Goal: Task Accomplishment & Management: Use online tool/utility

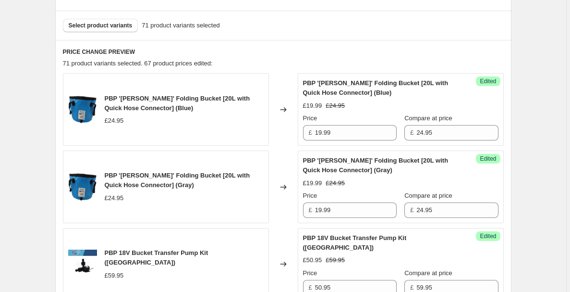
scroll to position [334, 0]
click at [122, 27] on span "Select product variants" at bounding box center [101, 25] width 64 height 8
drag, startPoint x: 122, startPoint y: 27, endPoint x: 559, endPoint y: 48, distance: 437.2
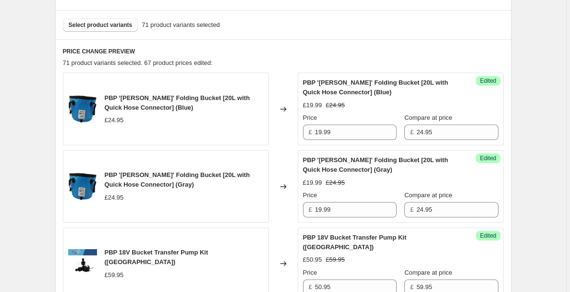
click at [481, 131] on input "24.95" at bounding box center [457, 131] width 82 height 15
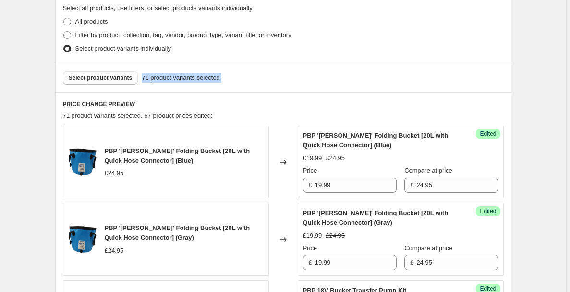
scroll to position [281, 0]
click at [96, 79] on span "Select product variants" at bounding box center [101, 78] width 64 height 8
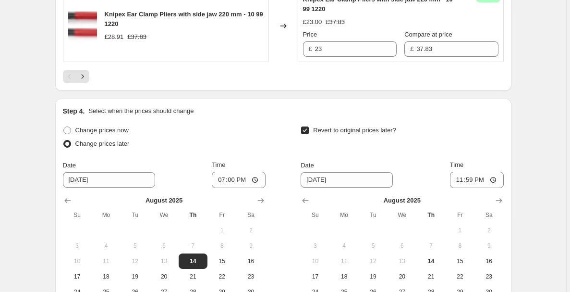
scroll to position [1846, 0]
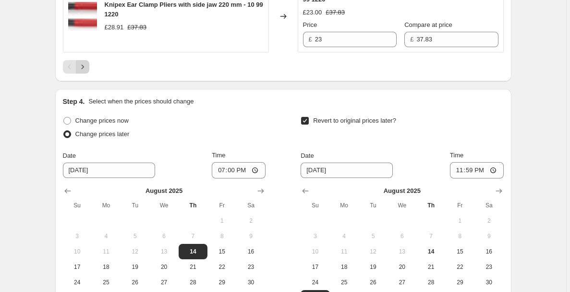
click at [85, 72] on icon "Next" at bounding box center [83, 67] width 10 height 10
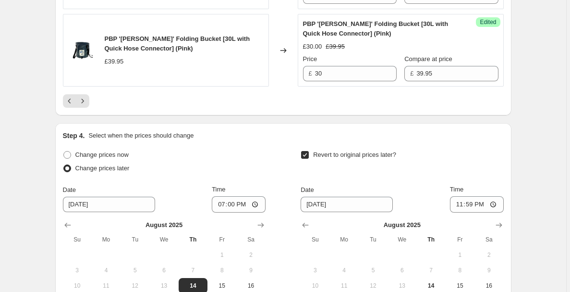
scroll to position [1813, 0]
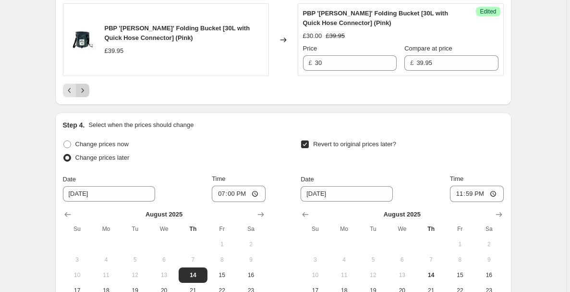
click at [86, 90] on icon "Next" at bounding box center [83, 91] width 10 height 10
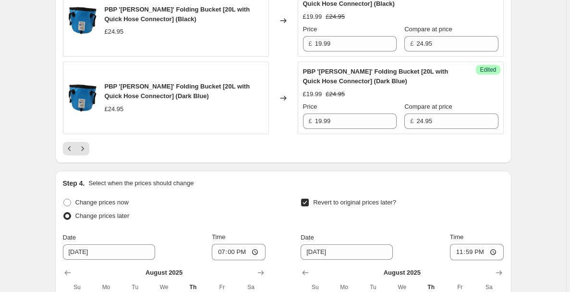
scroll to position [1739, 0]
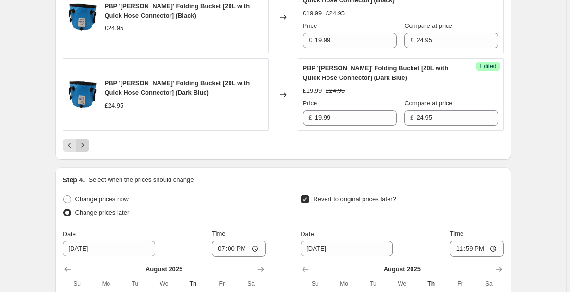
click at [85, 150] on icon "Next" at bounding box center [83, 145] width 10 height 10
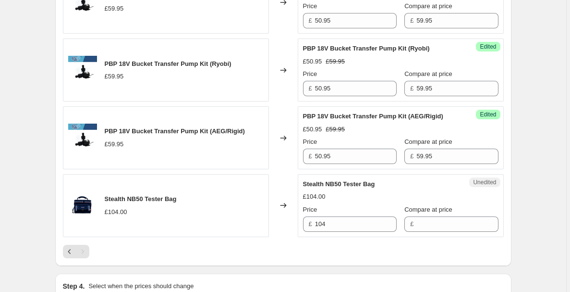
scroll to position [1037, 0]
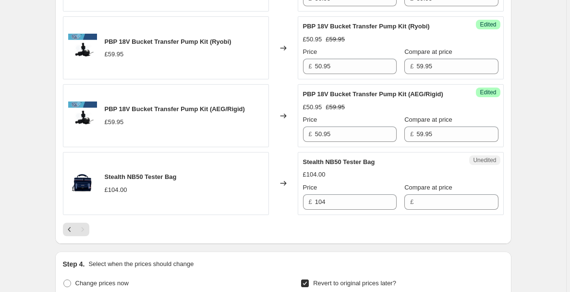
click at [417, 194] on div "£" at bounding box center [451, 201] width 94 height 15
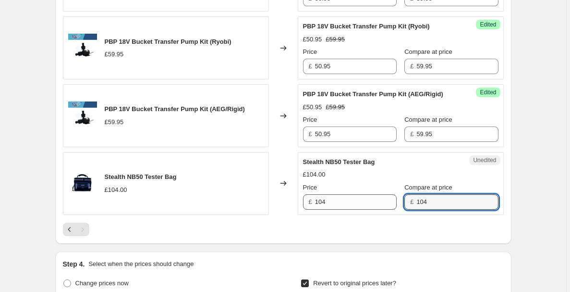
type input "104"
click at [358, 194] on input "104" at bounding box center [356, 201] width 82 height 15
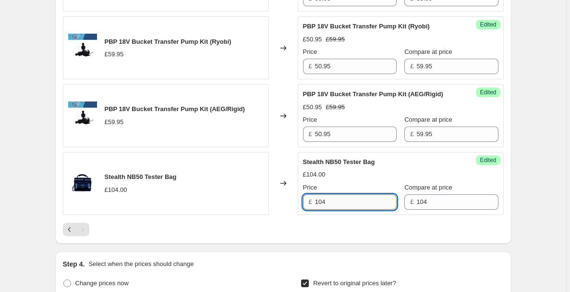
click at [358, 195] on input "104" at bounding box center [356, 201] width 82 height 15
type input "49.99"
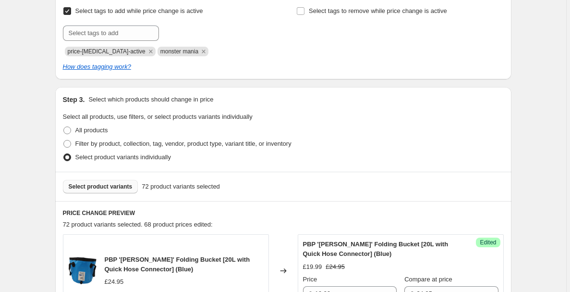
scroll to position [142, 0]
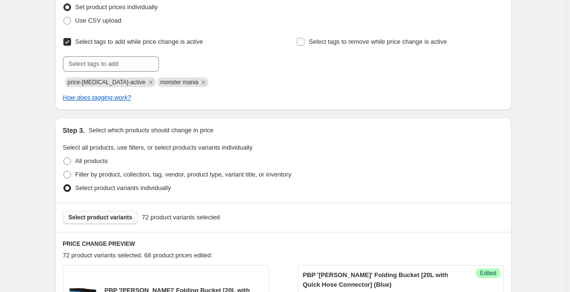
click at [113, 212] on button "Select product variants" at bounding box center [100, 216] width 75 height 13
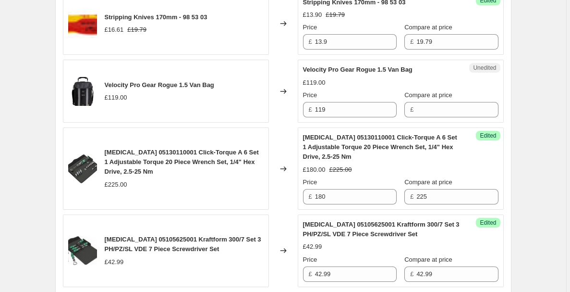
scroll to position [1011, 0]
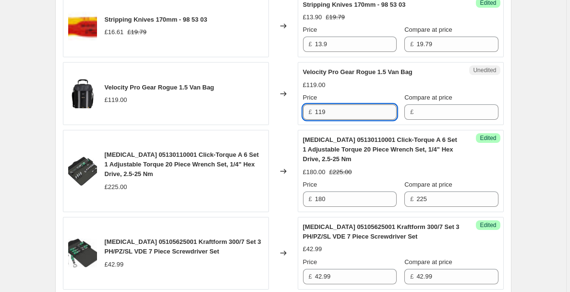
click at [324, 117] on input "119" at bounding box center [356, 111] width 82 height 15
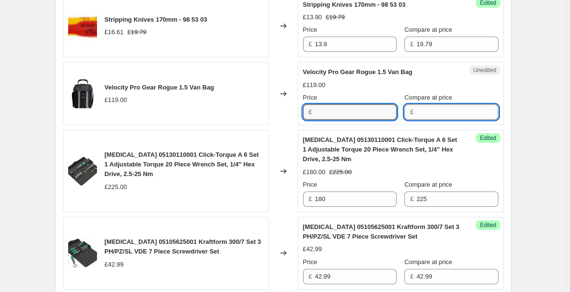
type input "119"
click at [429, 114] on input "Compare at price" at bounding box center [457, 111] width 82 height 15
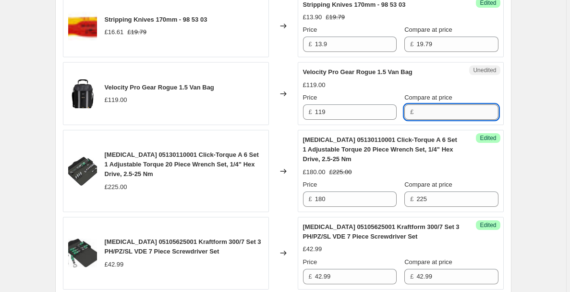
paste input "119"
type input "119"
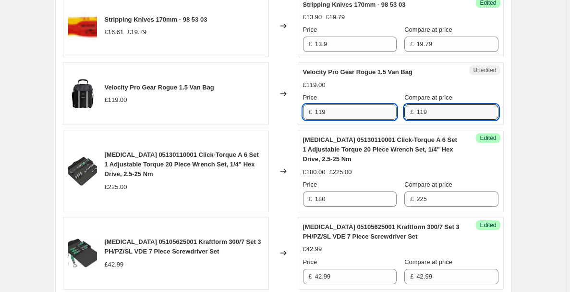
click at [384, 110] on input "119" at bounding box center [356, 111] width 82 height 15
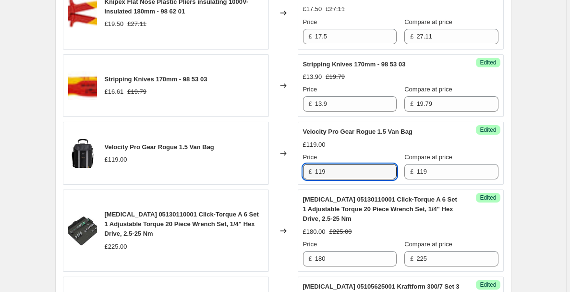
scroll to position [951, 0]
click at [358, 174] on input "119" at bounding box center [356, 171] width 82 height 15
type input "94.99"
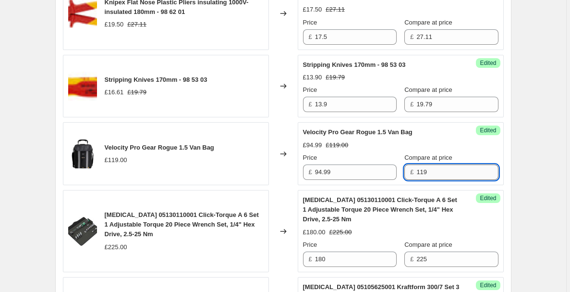
click at [442, 167] on input "119" at bounding box center [457, 171] width 82 height 15
click at [522, 162] on div "Create new price [MEDICAL_DATA]. This page is ready Create new price [MEDICAL_D…" at bounding box center [283, 172] width 479 height 2246
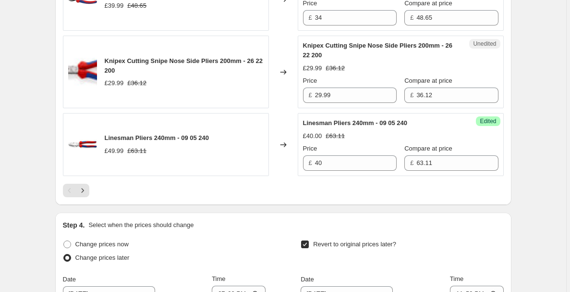
scroll to position [1720, 0]
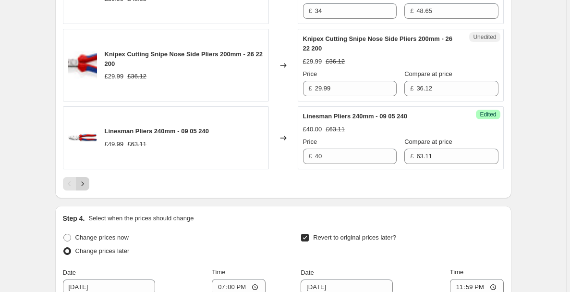
click at [82, 188] on icon "Next" at bounding box center [83, 184] width 10 height 10
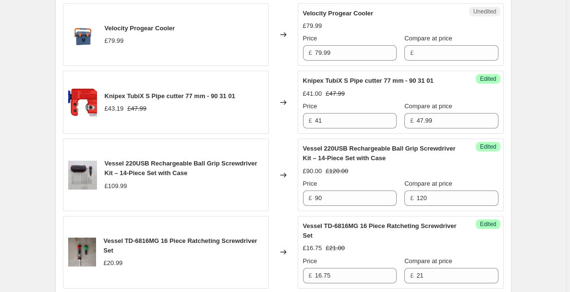
scroll to position [1360, 0]
click at [334, 58] on input "79.99" at bounding box center [356, 52] width 82 height 15
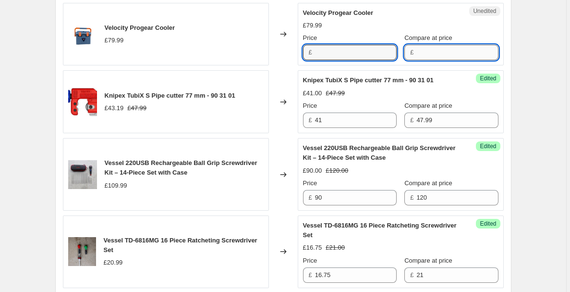
type input "79.99"
click at [426, 51] on input "Compare at price" at bounding box center [457, 52] width 82 height 15
paste input "79.99"
type input "79.99"
click at [336, 52] on input "79.99" at bounding box center [356, 52] width 82 height 15
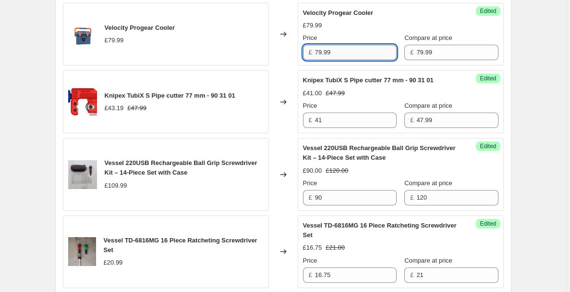
click at [336, 52] on input "79.99" at bounding box center [356, 52] width 82 height 15
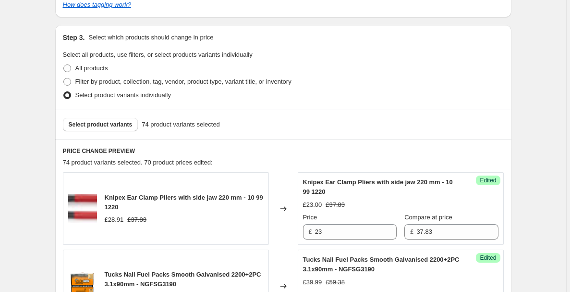
scroll to position [235, 0]
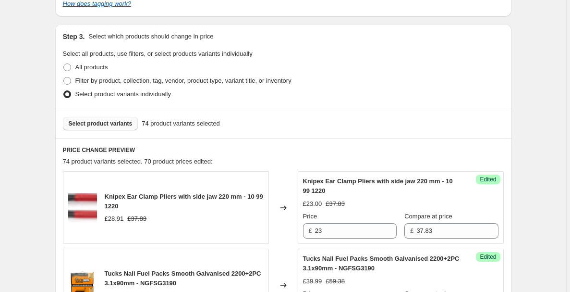
click at [126, 117] on button "Select product variants" at bounding box center [100, 123] width 75 height 13
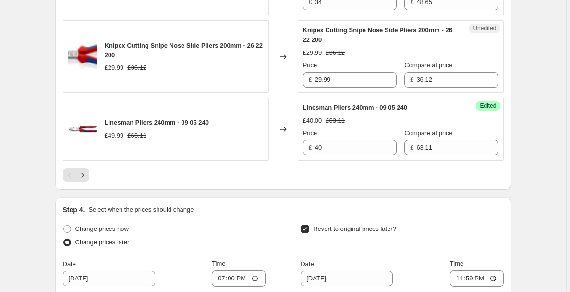
scroll to position [1748, 0]
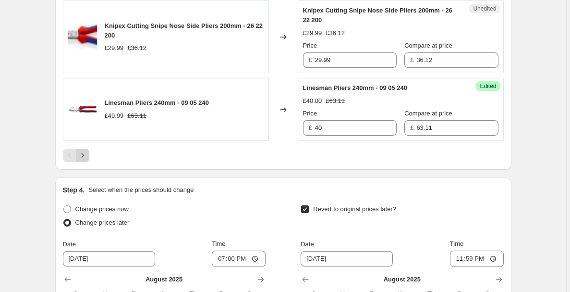
click at [81, 160] on icon "Next" at bounding box center [83, 155] width 10 height 10
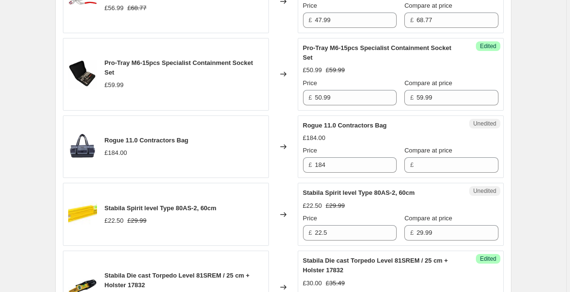
scroll to position [878, 0]
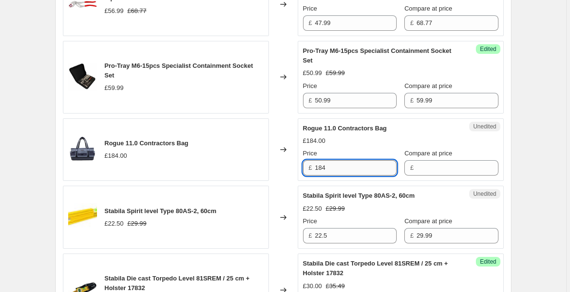
click at [390, 165] on input "184" at bounding box center [356, 167] width 82 height 15
type input "129.99"
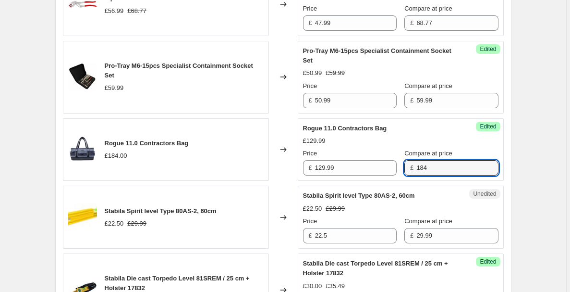
type input "184"
click at [528, 152] on div "Create new price [MEDICAL_DATA]. This page is ready Create new price [MEDICAL_D…" at bounding box center [283, 235] width 566 height 2227
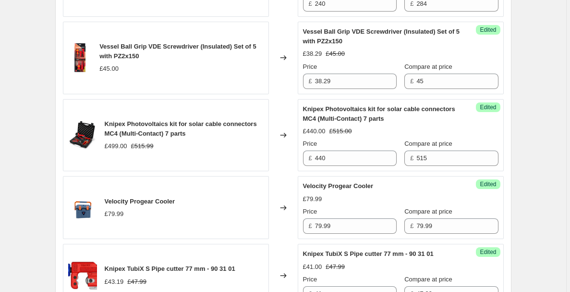
scroll to position [1268, 0]
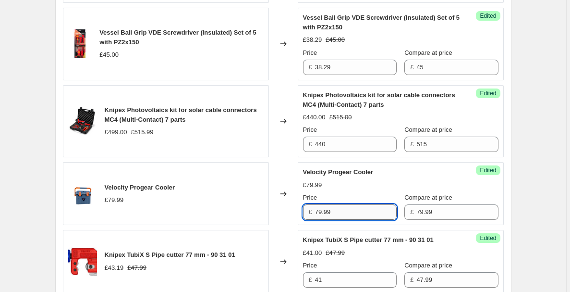
click at [371, 214] on input "79.99" at bounding box center [356, 211] width 82 height 15
type input "49.99"
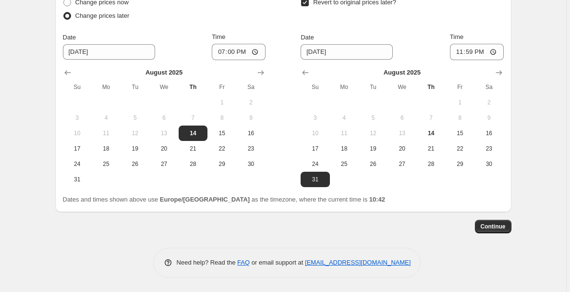
scroll to position [1936, 0]
click at [508, 226] on button "Continue" at bounding box center [493, 226] width 37 height 13
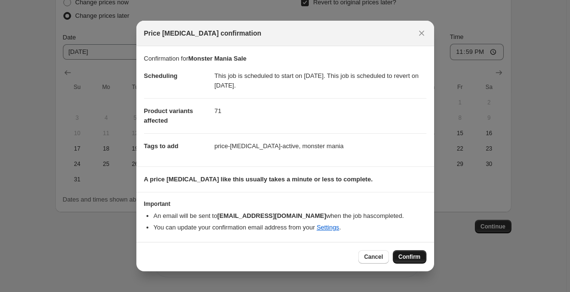
click at [417, 256] on span "Confirm" at bounding box center [410, 257] width 22 height 8
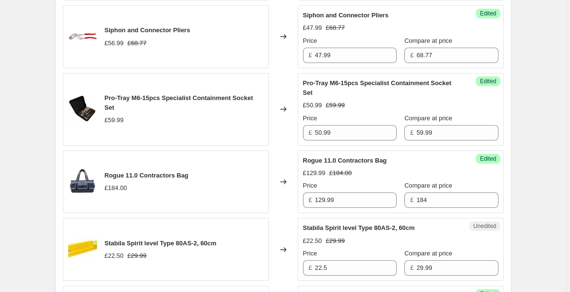
scroll to position [896, 0]
